Goal: Navigation & Orientation: Go to known website

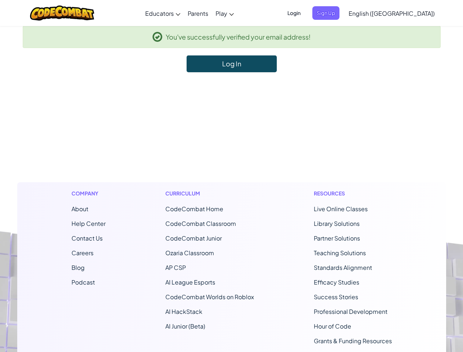
click at [231, 176] on footer "Company About Help Center Contact Us Careers Blog Podcast Curriculum CodeCombat…" at bounding box center [231, 270] width 463 height 397
click at [305, 13] on span "Login" at bounding box center [294, 13] width 22 height 14
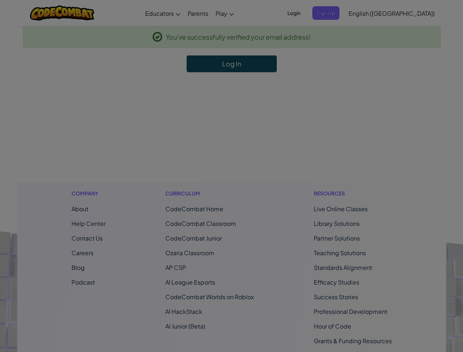
click at [338, 13] on div at bounding box center [231, 176] width 463 height 352
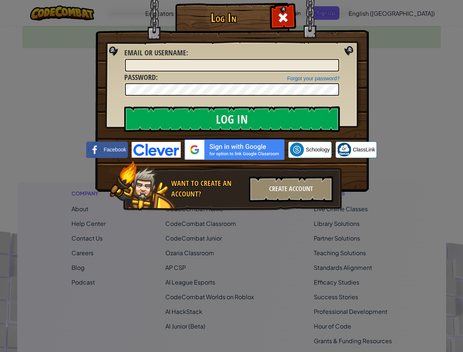
click at [370, 13] on div "Log In Unknown Error Email or Username : Forgot your password? Password : Log I…" at bounding box center [231, 176] width 463 height 352
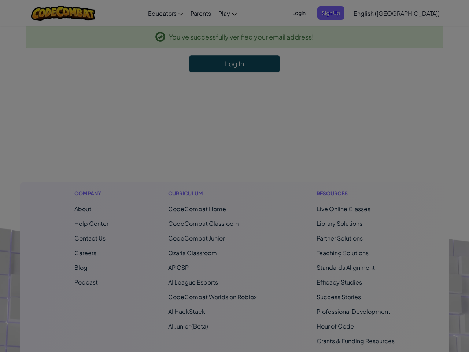
click at [370, 13] on div "Log In Unknown Error Email or Username : Forgot your password? Password : Log I…" at bounding box center [234, 176] width 469 height 352
click at [410, 13] on div at bounding box center [234, 176] width 469 height 352
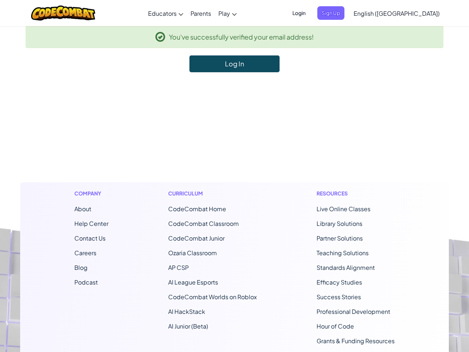
click at [231, 212] on li "CodeCombat Home" at bounding box center [212, 208] width 89 height 9
